Goal: Task Accomplishment & Management: Use online tool/utility

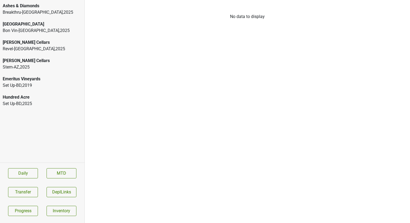
click at [63, 9] on div "Breakthru-[GEOGRAPHIC_DATA] , 2025" at bounding box center [42, 12] width 79 height 6
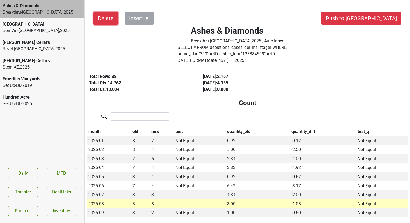
click at [103, 18] on button "Delete" at bounding box center [105, 18] width 25 height 13
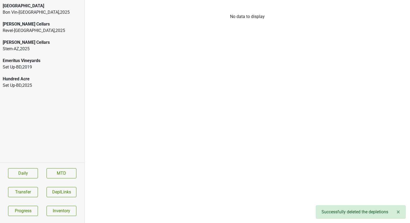
click at [24, 23] on div "[PERSON_NAME] Cellars" at bounding box center [42, 24] width 79 height 6
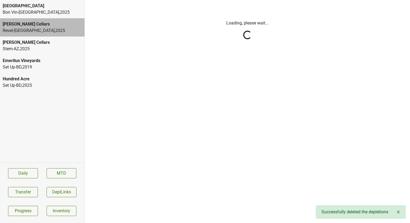
click at [27, 0] on html "Bella Oaks Bon Vin-GA , 2025 Caraccioli Cellars Revel-CA , 2025 Caraccioli Cell…" at bounding box center [205, 0] width 410 height 0
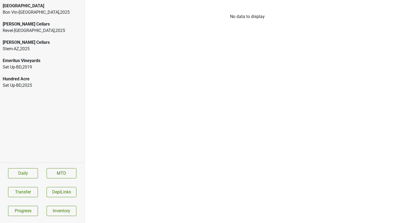
click at [47, 15] on div "Bon Vin-[GEOGRAPHIC_DATA] , 2025" at bounding box center [42, 12] width 79 height 6
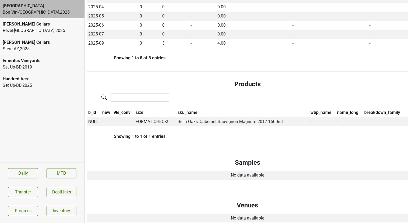
scroll to position [174, 0]
click at [94, 119] on span "NULL" at bounding box center [93, 121] width 10 height 5
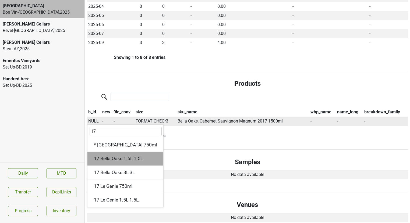
type input "17"
click at [116, 155] on div "17 Bella Oaks 1.5L 1.5L" at bounding box center [125, 159] width 76 height 14
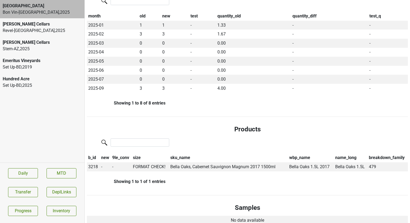
scroll to position [0, 0]
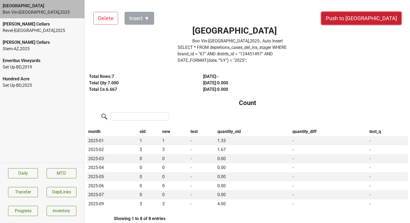
click at [375, 19] on button "Push to [GEOGRAPHIC_DATA]" at bounding box center [361, 18] width 80 height 13
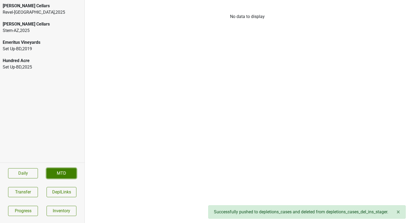
click at [59, 174] on link "MTD" at bounding box center [62, 173] width 30 height 10
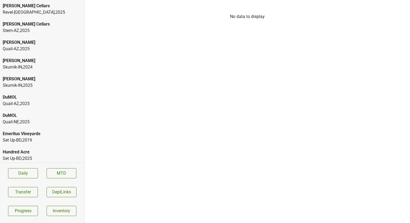
click at [31, 79] on div "[PERSON_NAME]" at bounding box center [42, 79] width 79 height 6
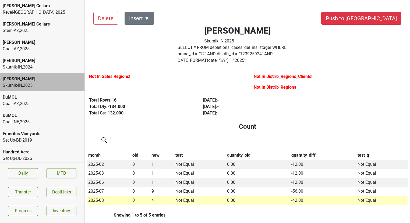
click at [31, 66] on div "Skurnik-IN , 2024" at bounding box center [42, 67] width 79 height 6
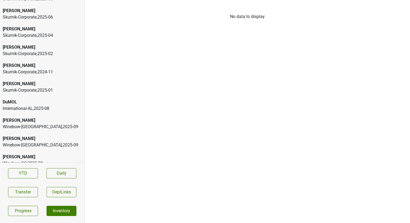
scroll to position [96, 0]
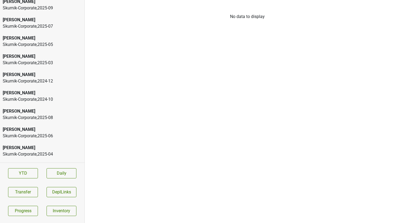
click at [42, 64] on div "Skurnik-Corporate , 2025 - 03" at bounding box center [42, 63] width 79 height 6
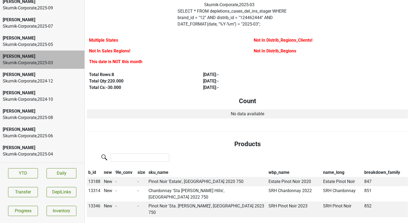
scroll to position [0, 0]
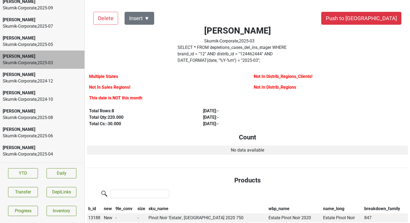
click at [219, 47] on label "SELECT * FROM depletions_cases_del_ins_stager WHERE brand_id = " 12 " AND distr…" at bounding box center [238, 53] width 121 height 19
click at [33, 188] on button "Transfer" at bounding box center [23, 192] width 30 height 10
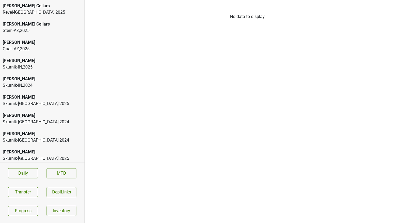
click at [48, 62] on div "[PERSON_NAME]" at bounding box center [42, 61] width 79 height 6
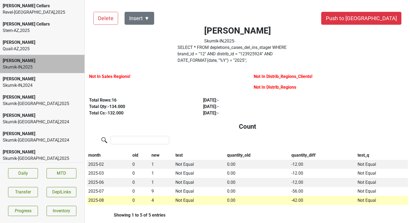
scroll to position [0, 0]
click at [149, 18] on button "Insert ▼" at bounding box center [140, 18] width 30 height 13
click at [154, 30] on span "Sales Regions ▶" at bounding box center [148, 32] width 35 height 7
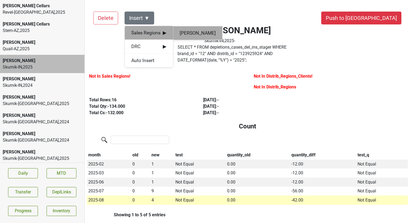
click at [184, 32] on div "Vilma Mazaite" at bounding box center [197, 33] width 49 height 14
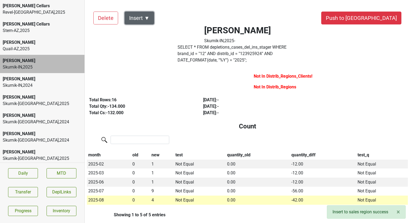
click at [140, 13] on button "Insert ▼" at bounding box center [140, 18] width 30 height 13
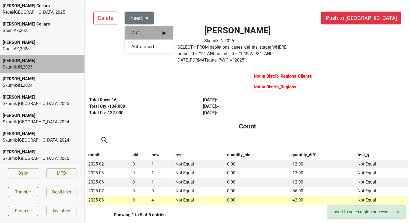
click at [142, 34] on span "DRC ▶" at bounding box center [148, 32] width 35 height 7
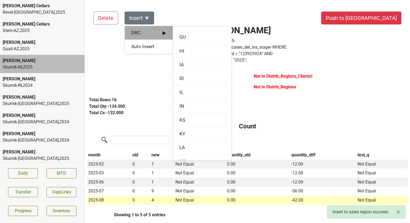
scroll to position [190, 0]
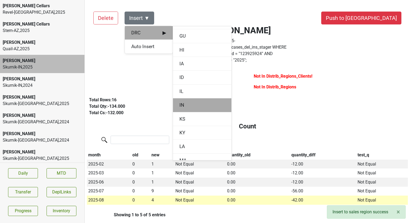
click at [181, 100] on div "IN" at bounding box center [202, 105] width 58 height 14
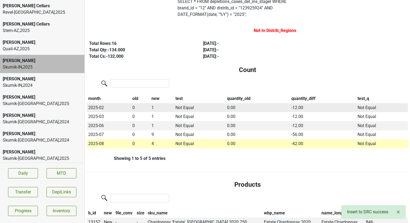
scroll to position [0, 0]
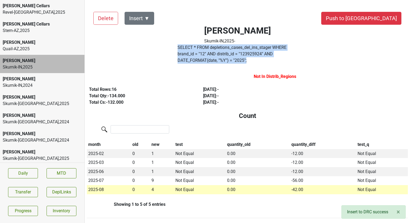
drag, startPoint x: 319, startPoint y: 55, endPoint x: 177, endPoint y: 48, distance: 142.2
click at [177, 48] on div "SELECT * FROM depletions_cases_del_ins_stager WHERE brand_id = " 12 " AND distr…" at bounding box center [238, 55] width 129 height 22
copy label "SELECT * FROM depletions_cases_del_ins_stager WHERE brand_id = " 12 " AND distr…"
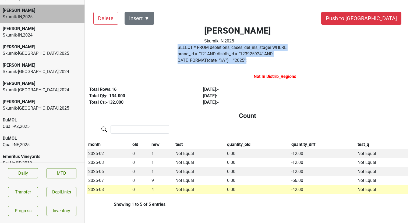
scroll to position [54, 0]
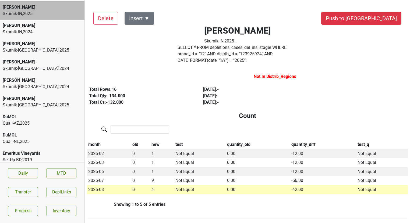
click at [34, 101] on div "[PERSON_NAME]" at bounding box center [42, 99] width 79 height 6
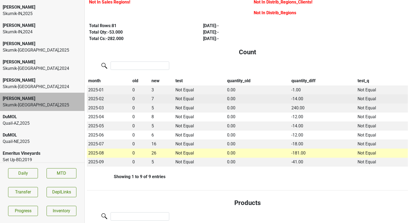
scroll to position [75, 0]
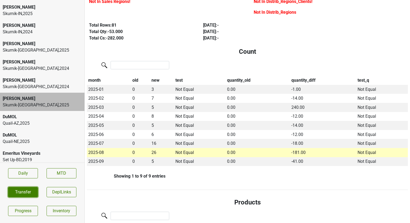
click at [30, 194] on button "Transfer" at bounding box center [23, 192] width 30 height 10
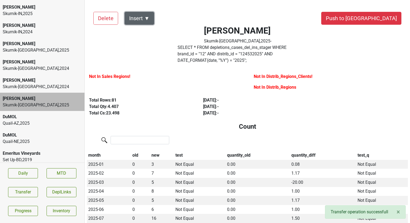
click at [144, 22] on button "Insert ▼" at bounding box center [140, 18] width 30 height 13
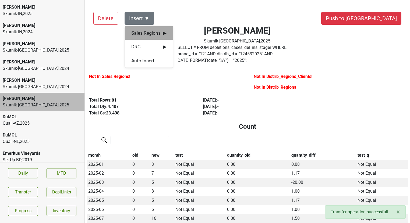
click at [147, 32] on span "Sales Regions ▶" at bounding box center [148, 33] width 35 height 7
click at [185, 35] on div "Vilma Mazaite" at bounding box center [197, 34] width 49 height 14
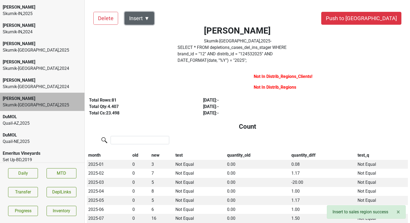
click at [143, 18] on button "Insert ▼" at bounding box center [140, 18] width 30 height 13
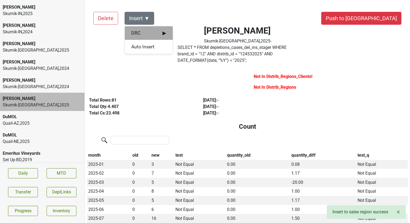
click at [143, 29] on div "DRC ▶" at bounding box center [149, 33] width 48 height 14
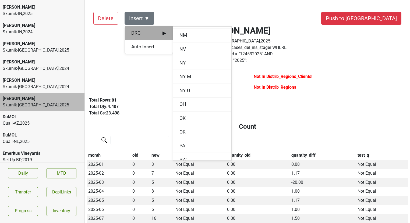
scroll to position [517, 0]
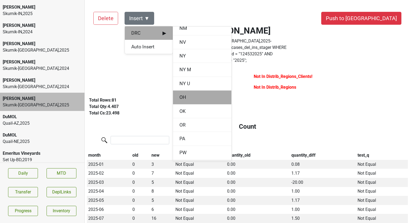
click at [189, 93] on div "OH" at bounding box center [202, 98] width 58 height 14
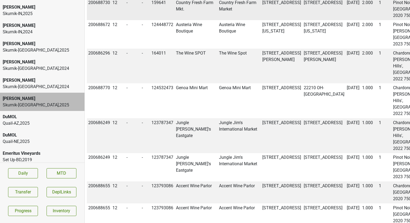
scroll to position [909, 0]
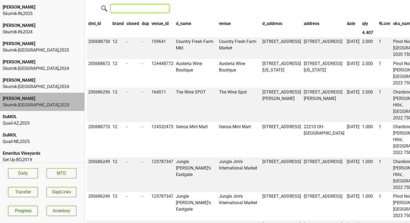
click at [133, 13] on input "search" at bounding box center [140, 8] width 59 height 8
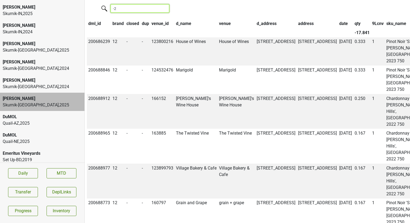
type input "-"
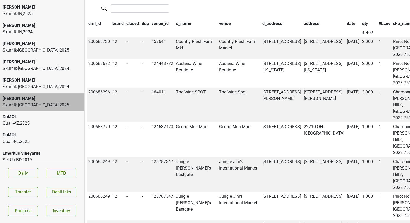
click at [361, 28] on th "qty" at bounding box center [369, 23] width 17 height 9
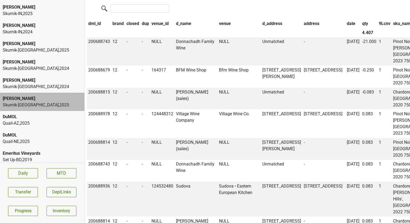
click at [361, 28] on th "qty" at bounding box center [369, 23] width 17 height 9
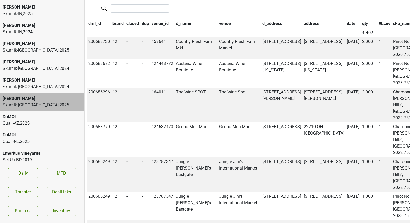
click at [361, 28] on th "qty" at bounding box center [369, 23] width 17 height 9
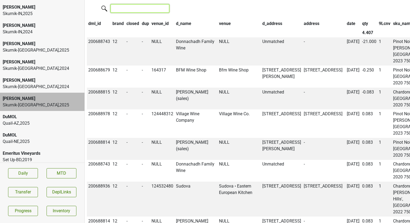
click at [146, 13] on input "search" at bounding box center [140, 8] width 59 height 8
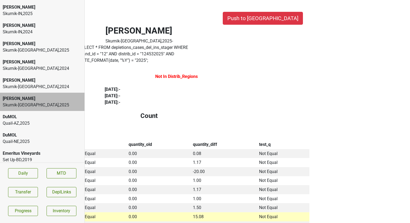
scroll to position [0, 0]
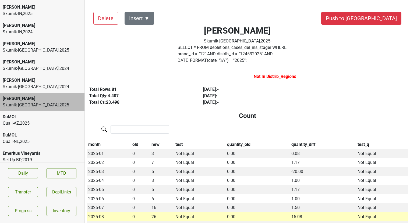
type input "donnachadh family"
click at [28, 68] on div "Skurnik-[GEOGRAPHIC_DATA] , 2024" at bounding box center [42, 68] width 79 height 6
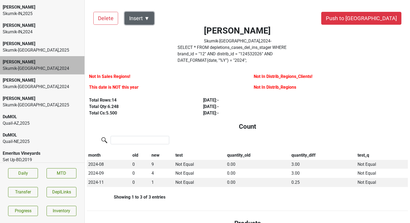
click at [145, 15] on button "Insert ▼" at bounding box center [140, 18] width 30 height 13
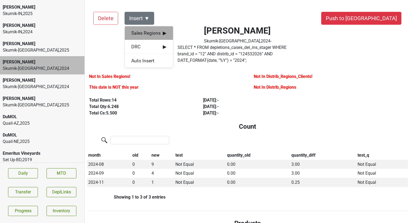
click at [144, 31] on span "Sales Regions ▶" at bounding box center [148, 33] width 35 height 7
click at [183, 35] on div "Vilma Mazaite" at bounding box center [197, 34] width 49 height 14
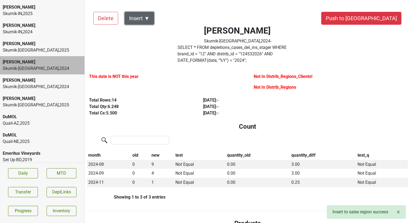
click at [147, 17] on button "Insert ▼" at bounding box center [140, 18] width 30 height 13
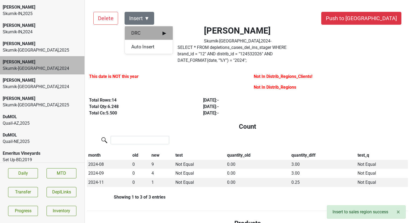
click at [149, 34] on span "DRC ▶" at bounding box center [148, 33] width 35 height 7
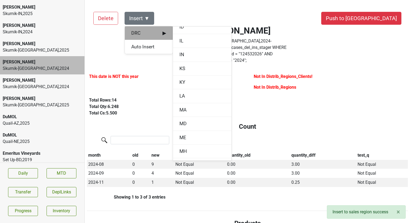
scroll to position [226, 0]
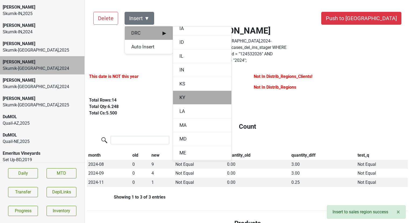
click at [182, 99] on div "KY" at bounding box center [202, 98] width 58 height 14
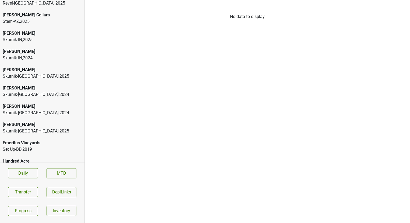
scroll to position [9, 0]
click at [60, 122] on div "[PERSON_NAME]" at bounding box center [42, 124] width 79 height 6
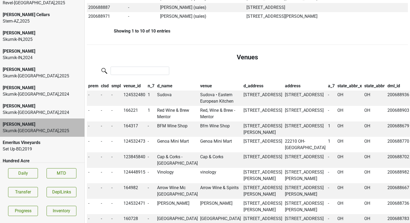
scroll to position [489, 0]
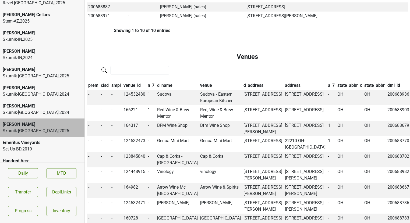
click at [199, 81] on th "venue" at bounding box center [220, 85] width 43 height 9
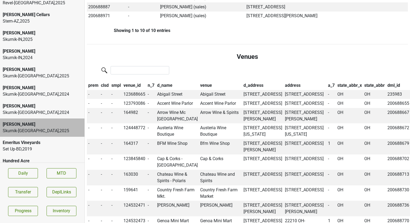
click at [199, 81] on th "venue" at bounding box center [220, 85] width 43 height 9
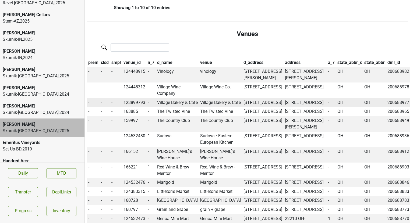
scroll to position [512, 0]
click at [151, 58] on th "n_7" at bounding box center [150, 62] width 9 height 9
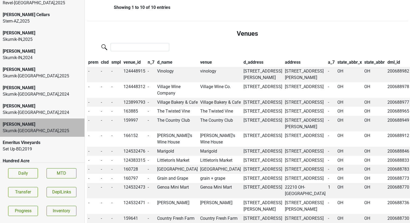
click at [151, 58] on th "n_7" at bounding box center [150, 62] width 9 height 9
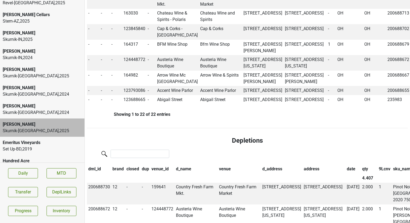
scroll to position [764, 0]
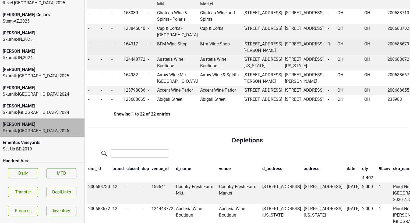
click at [170, 55] on td "BFM Wine Shop" at bounding box center [177, 48] width 43 height 16
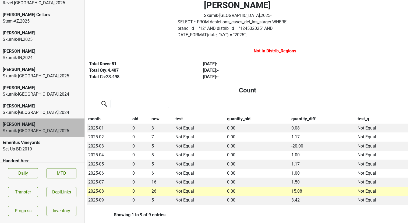
scroll to position [0, 0]
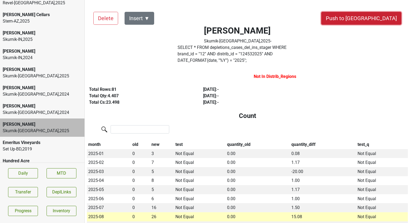
click at [389, 17] on button "Push to [GEOGRAPHIC_DATA]" at bounding box center [361, 18] width 80 height 13
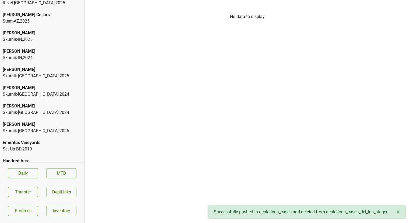
scroll to position [2, 0]
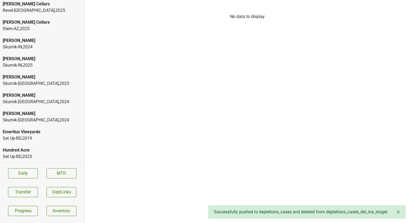
click at [60, 123] on div "Skurnik-[GEOGRAPHIC_DATA] , 2024" at bounding box center [42, 120] width 79 height 6
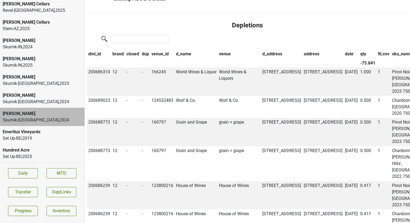
scroll to position [546, 0]
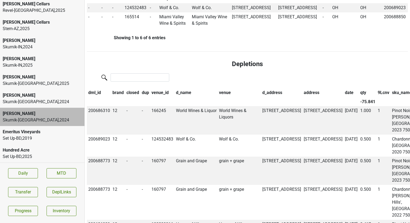
click at [359, 97] on th "qty" at bounding box center [368, 92] width 18 height 9
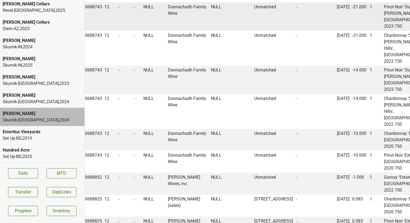
scroll to position [649, 0]
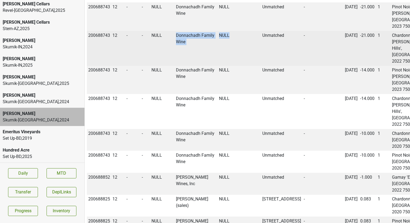
drag, startPoint x: 201, startPoint y: 68, endPoint x: 175, endPoint y: 61, distance: 26.7
click at [175, 61] on tr "200688743 12 - - NULL Donnachadh Family Wine NULL Unmatched - [DATE] -21.000 1 …" at bounding box center [358, 48] width 542 height 35
click at [180, 62] on td "Donnachadh Family Wine" at bounding box center [196, 48] width 43 height 35
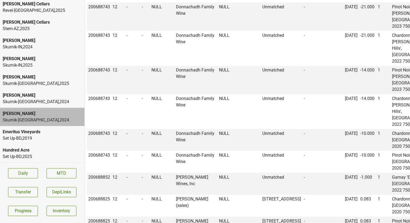
click at [27, 107] on div "[PERSON_NAME]-[GEOGRAPHIC_DATA] , 2024" at bounding box center [42, 99] width 84 height 18
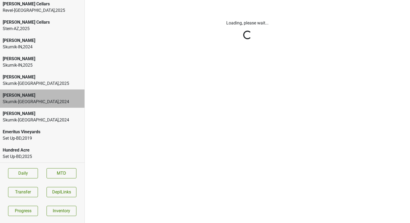
scroll to position [0, 0]
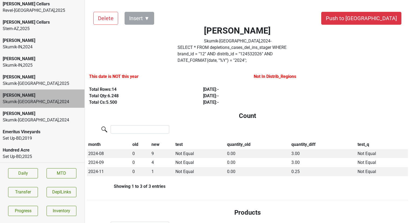
click at [26, 121] on div "Skurnik-[GEOGRAPHIC_DATA] , 2024" at bounding box center [42, 120] width 79 height 6
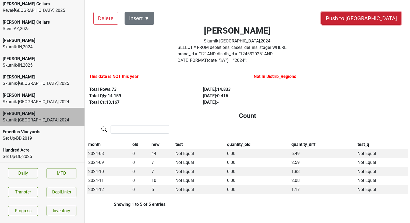
click at [379, 17] on button "Push to [GEOGRAPHIC_DATA]" at bounding box center [361, 18] width 80 height 13
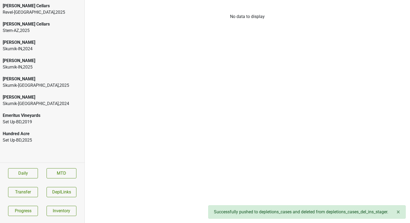
click at [48, 104] on div "Skurnik-[GEOGRAPHIC_DATA] , 2024" at bounding box center [42, 104] width 79 height 6
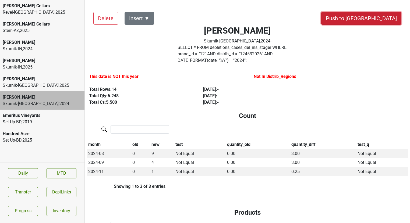
click at [381, 23] on button "Push to [GEOGRAPHIC_DATA]" at bounding box center [361, 18] width 80 height 13
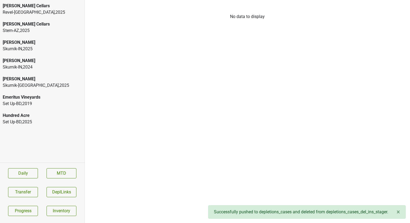
click at [47, 86] on div "Skurnik-[GEOGRAPHIC_DATA] , 2025" at bounding box center [42, 85] width 79 height 6
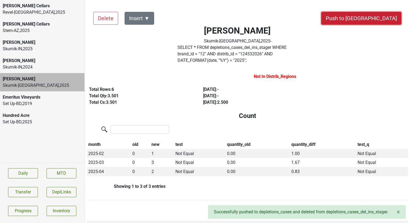
click at [379, 21] on button "Push to [GEOGRAPHIC_DATA]" at bounding box center [361, 18] width 80 height 13
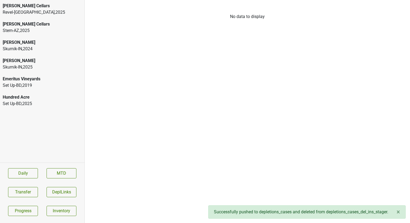
click at [49, 63] on div "[PERSON_NAME]" at bounding box center [42, 61] width 79 height 6
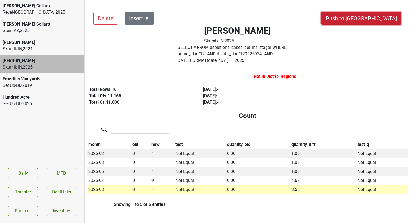
click at [376, 21] on button "Push to DC" at bounding box center [361, 18] width 80 height 13
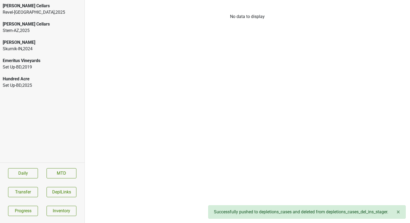
click at [58, 41] on div "[PERSON_NAME]" at bounding box center [42, 42] width 79 height 6
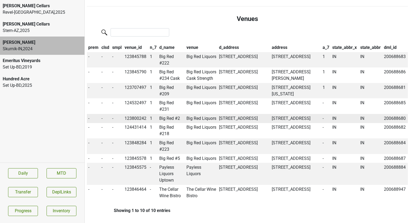
scroll to position [375, 0]
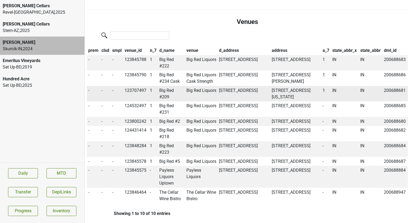
click at [169, 90] on td "Big Red #209" at bounding box center [171, 94] width 27 height 16
click at [17, 190] on button "Transfer" at bounding box center [23, 192] width 30 height 10
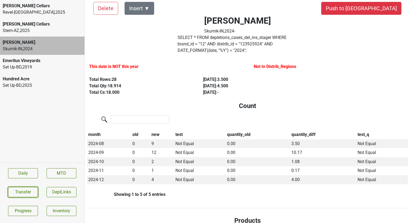
scroll to position [0, 0]
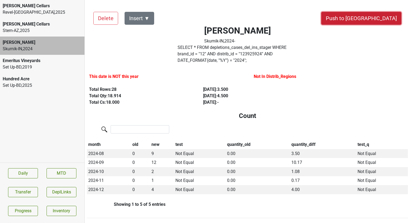
click at [370, 20] on button "Push to DC" at bounding box center [361, 18] width 80 height 13
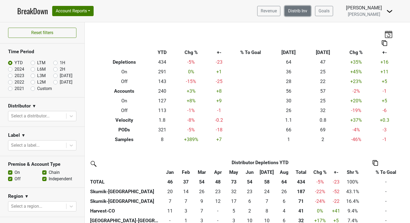
click at [301, 11] on link "Distrib Inv" at bounding box center [298, 11] width 26 height 10
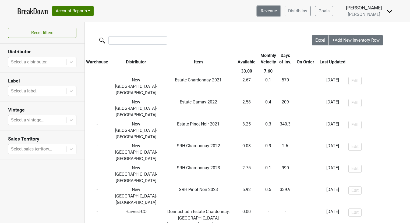
click at [276, 13] on link "Revenue" at bounding box center [268, 11] width 23 height 10
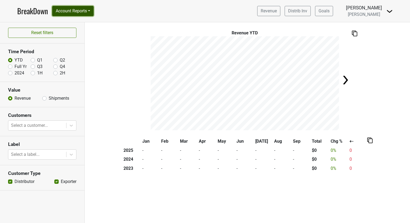
click at [68, 10] on button "Account Reports" at bounding box center [72, 11] width 41 height 10
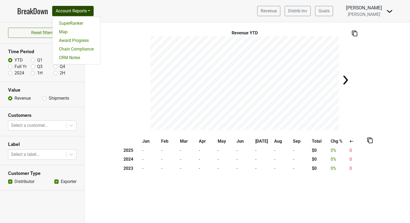
click at [390, 8] on img at bounding box center [389, 11] width 6 height 6
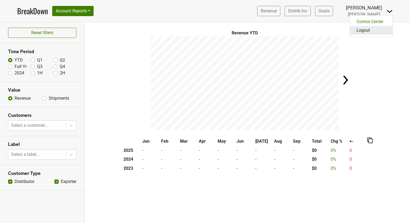
click at [379, 31] on link "Logout" at bounding box center [371, 30] width 43 height 9
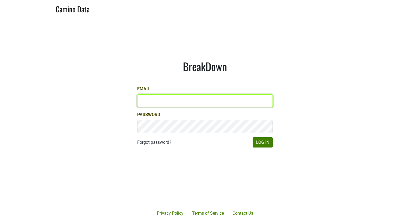
type input "[EMAIL_ADDRESS][DOMAIN_NAME]"
click at [154, 101] on input "[EMAIL_ADDRESS][DOMAIN_NAME]" at bounding box center [205, 100] width 136 height 13
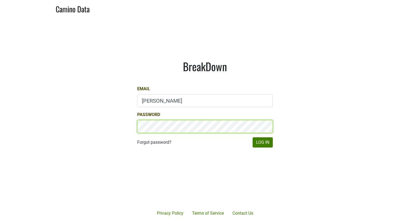
click at [253, 137] on button "Log In" at bounding box center [263, 142] width 20 height 10
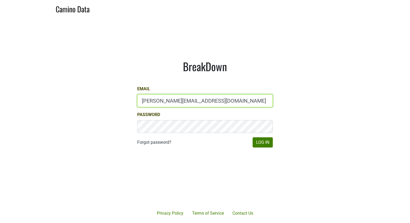
type input "[PERSON_NAME][EMAIL_ADDRESS][DOMAIN_NAME]"
click at [253, 137] on button "Log In" at bounding box center [263, 142] width 20 height 10
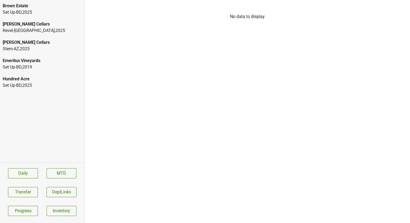
click at [51, 11] on div "Set Up-BD , 2025" at bounding box center [42, 12] width 79 height 6
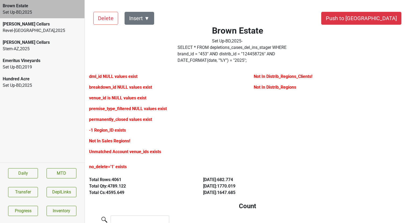
click at [225, 51] on label "SELECT * FROM depletions_cases_del_ins_stager WHERE brand_id = " 453 " AND dist…" at bounding box center [238, 53] width 121 height 19
click at [17, 194] on button "Transfer" at bounding box center [23, 192] width 30 height 10
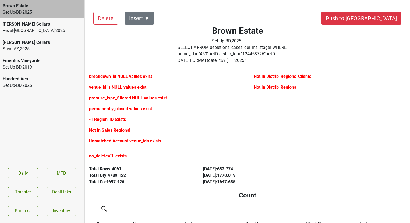
click at [216, 50] on label "SELECT * FROM depletions_cases_del_ins_stager WHERE brand_id = " 453 " AND dist…" at bounding box center [238, 53] width 121 height 19
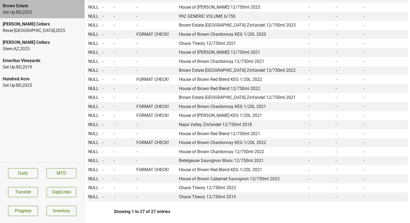
scroll to position [406, 0]
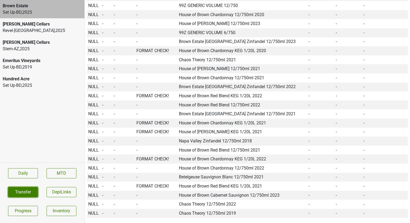
click at [29, 192] on button "Transfer" at bounding box center [23, 192] width 30 height 10
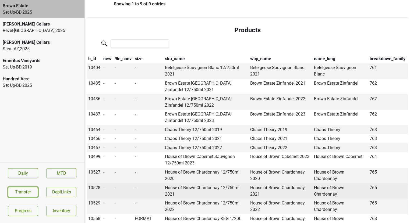
scroll to position [266, 0]
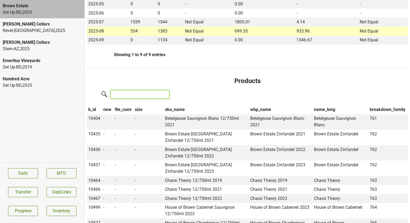
click at [128, 90] on input "search" at bounding box center [140, 94] width 59 height 8
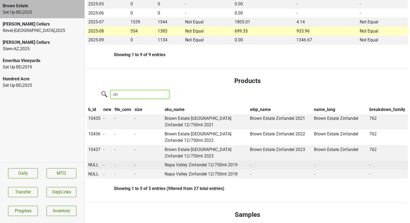
type input "zin"
click at [93, 162] on span "NULL" at bounding box center [93, 164] width 10 height 5
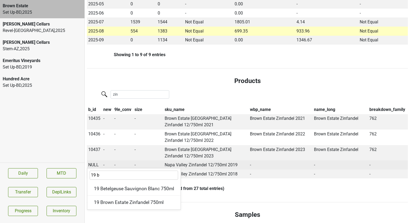
type input "19 br"
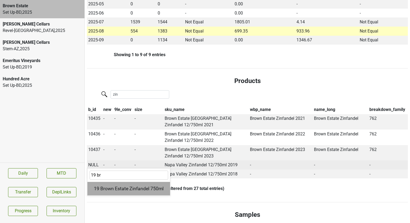
click at [103, 182] on div "19 Brown Estate Zinfandel 750ml" at bounding box center [128, 189] width 83 height 14
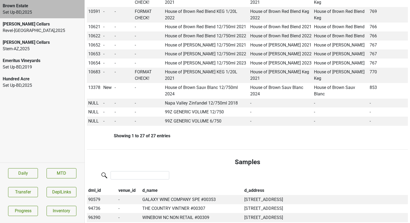
scroll to position [586, 0]
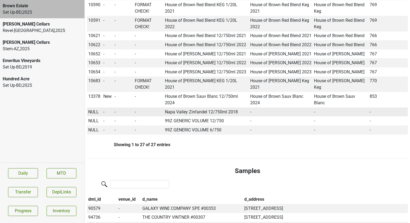
click at [95, 115] on span "NULL" at bounding box center [93, 111] width 10 height 5
type input "18 brown"
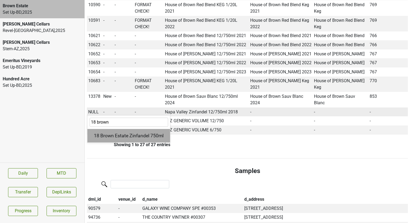
click at [107, 142] on div "18 Brown Estate Zinfandel 750ml" at bounding box center [128, 136] width 83 height 14
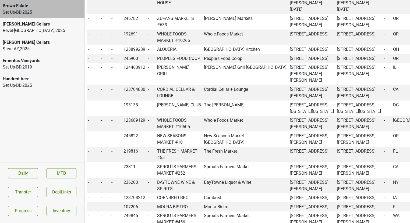
scroll to position [18298, 0]
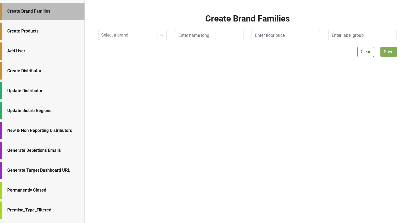
click at [39, 14] on div "Create Brand Families" at bounding box center [43, 11] width 72 height 6
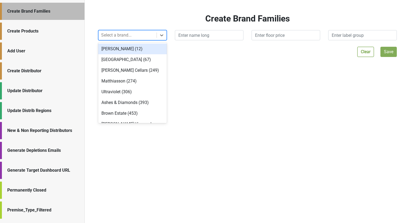
click at [110, 37] on div at bounding box center [127, 35] width 53 height 8
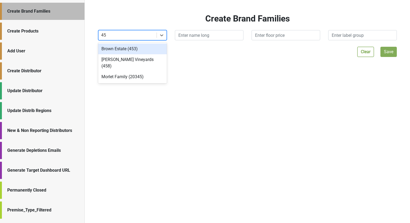
type input "453"
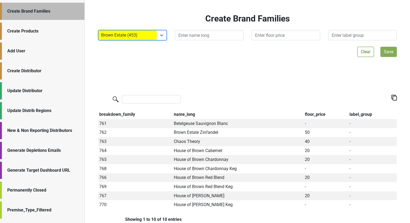
click at [41, 33] on div "Create Products" at bounding box center [43, 31] width 72 height 6
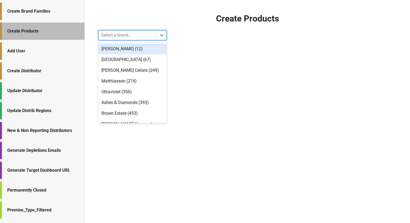
click at [115, 37] on div at bounding box center [127, 35] width 53 height 8
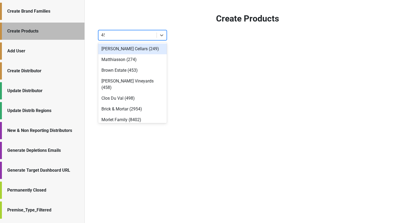
type input "453"
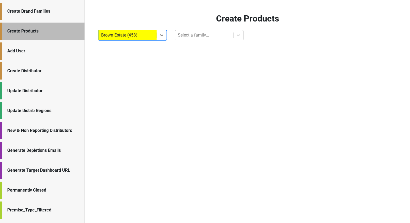
click at [208, 37] on div at bounding box center [204, 35] width 53 height 8
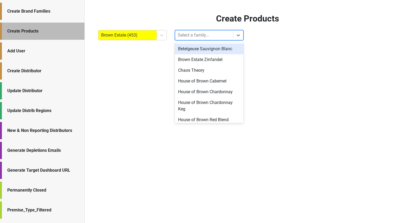
click at [199, 50] on div "Betelgeuse Sauvignon Blanc" at bounding box center [209, 49] width 69 height 11
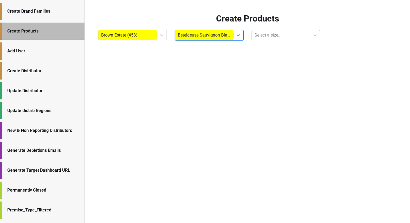
click at [268, 34] on div at bounding box center [281, 35] width 53 height 8
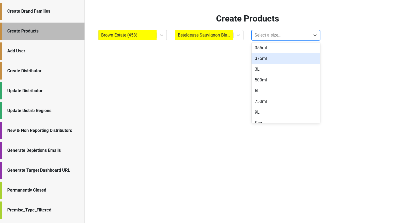
scroll to position [57, 0]
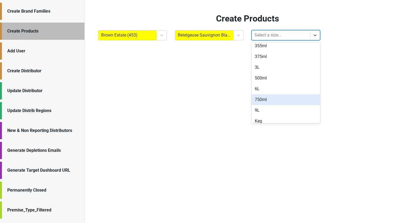
click at [257, 101] on div "750ml" at bounding box center [286, 99] width 69 height 11
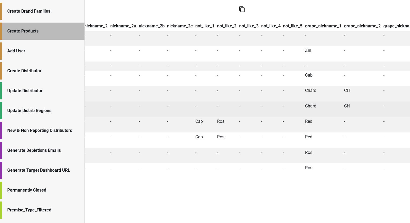
scroll to position [199, 0]
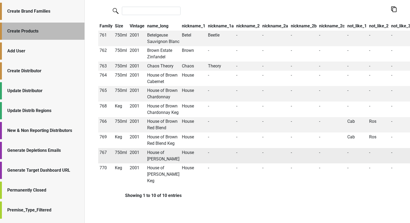
click at [102, 152] on td "767" at bounding box center [106, 156] width 16 height 16
copy td "767"
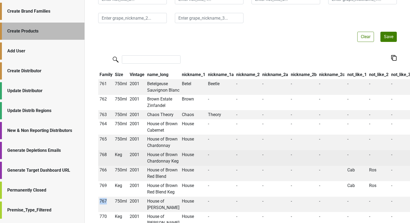
scroll to position [0, 0]
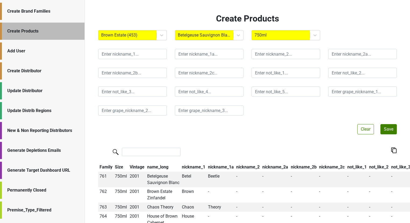
click at [39, 7] on div "Create Brand Families" at bounding box center [42, 11] width 84 height 17
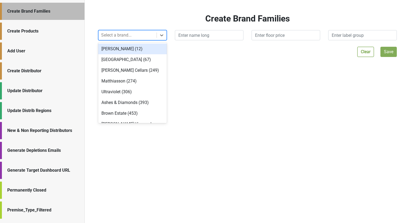
click at [142, 34] on div at bounding box center [127, 35] width 53 height 8
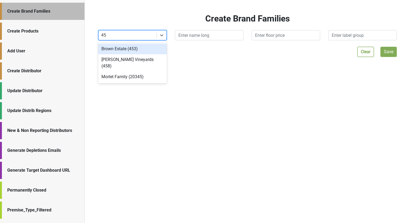
type input "453"
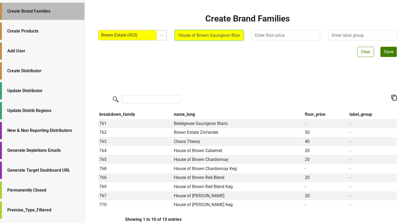
scroll to position [0, 2]
type input "House of Brown Sauvignon Blanc"
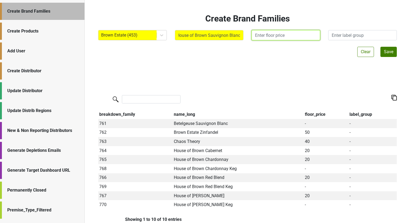
click at [287, 37] on input "text" at bounding box center [286, 35] width 69 height 10
type input "20"
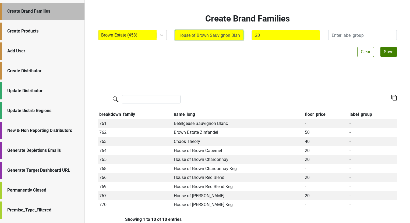
click at [230, 36] on input "House of Brown Sauvignon Blanc" at bounding box center [209, 35] width 69 height 10
type input "House of Brown Sauv Blanc"
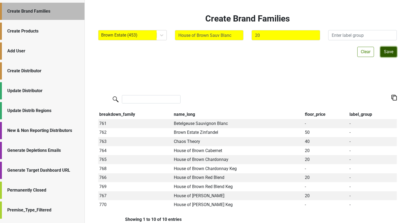
click at [388, 54] on button "Save" at bounding box center [388, 52] width 16 height 10
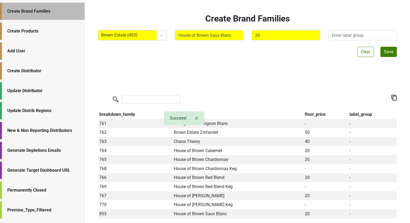
click at [27, 34] on div "Create Products" at bounding box center [43, 31] width 72 height 6
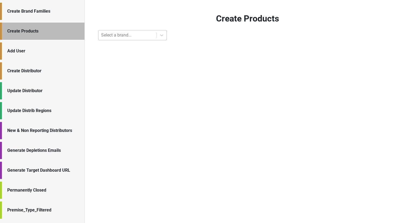
click at [113, 37] on div at bounding box center [127, 35] width 53 height 8
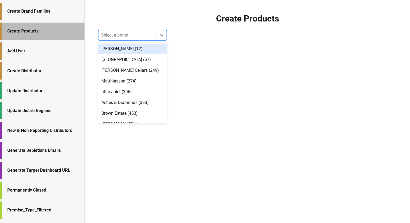
click at [46, 14] on div "Create Brand Families" at bounding box center [43, 11] width 72 height 6
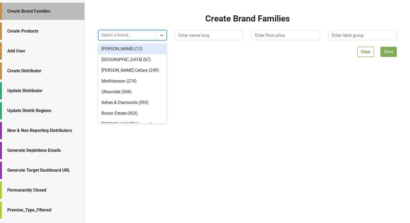
click at [130, 36] on div at bounding box center [127, 35] width 53 height 8
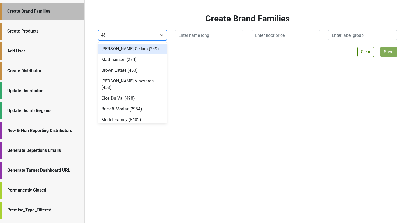
type input "453"
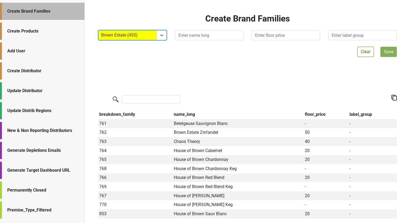
click at [150, 36] on div at bounding box center [127, 35] width 53 height 8
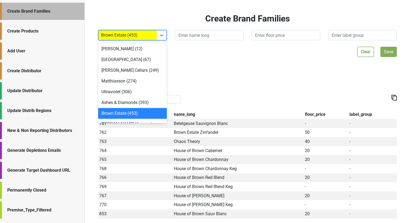
click at [59, 32] on div "Create Products" at bounding box center [43, 31] width 72 height 6
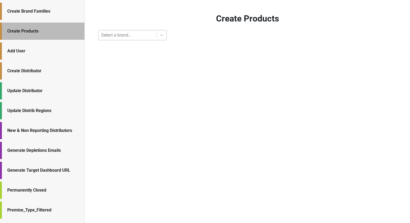
click at [125, 33] on div at bounding box center [127, 35] width 53 height 8
type input "453"
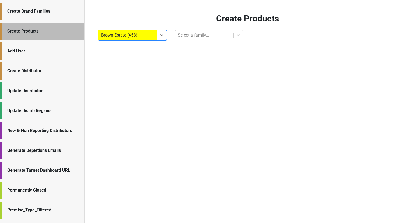
click at [203, 33] on div at bounding box center [204, 35] width 53 height 8
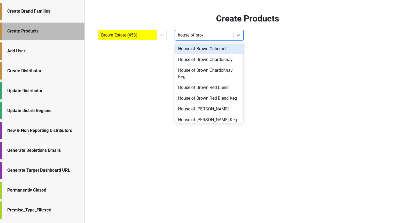
type input "house of brown"
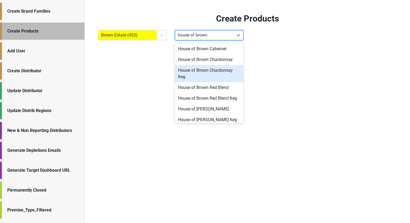
scroll to position [14, 0]
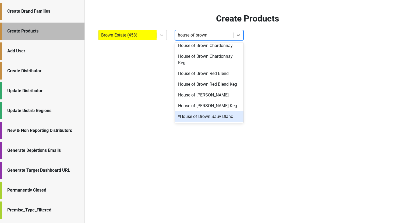
click at [216, 117] on div "*House of Brown Sauv Blanc" at bounding box center [209, 116] width 69 height 11
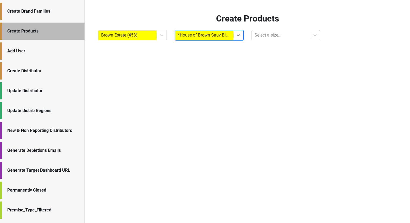
click at [268, 31] on div "Select a size..." at bounding box center [281, 35] width 58 height 10
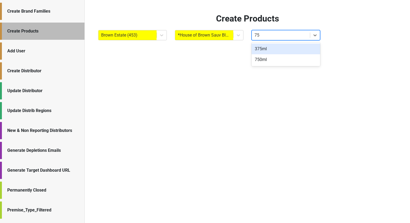
type input "750"
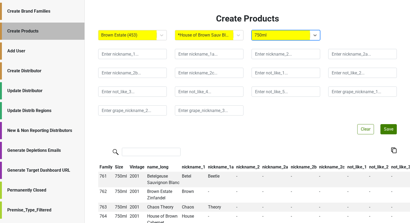
click at [137, 63] on div at bounding box center [247, 82] width 307 height 75
click at [133, 60] on div at bounding box center [247, 82] width 307 height 75
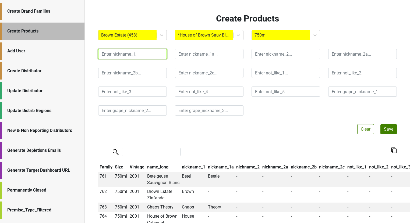
click at [132, 58] on input "text" at bounding box center [132, 54] width 69 height 10
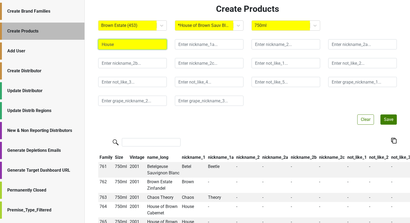
scroll to position [12, 0]
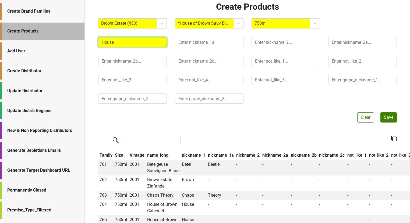
type input "House"
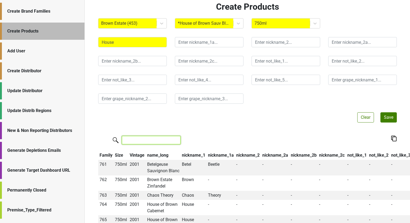
click at [138, 142] on input "search" at bounding box center [151, 140] width 59 height 8
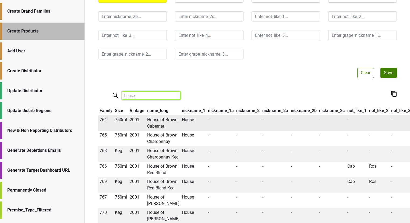
scroll to position [0, 0]
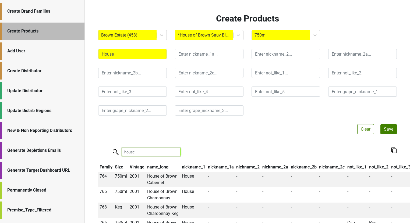
type input "house"
click at [215, 55] on input "text" at bounding box center [209, 54] width 69 height 10
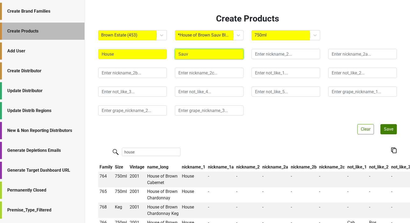
type input "Sauv"
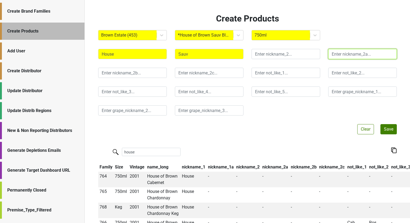
click at [344, 56] on input "text" at bounding box center [362, 54] width 69 height 10
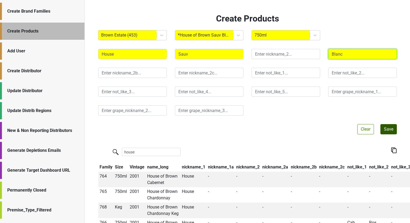
type input "Blanc"
click at [389, 130] on button "Save" at bounding box center [388, 129] width 16 height 10
